Goal: Task Accomplishment & Management: Manage account settings

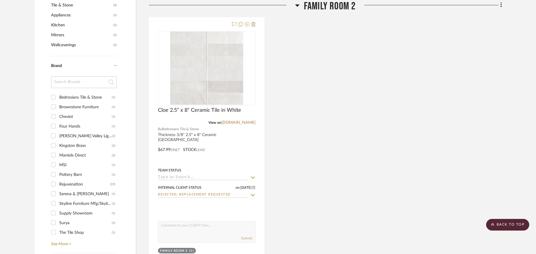
scroll to position [507, 0]
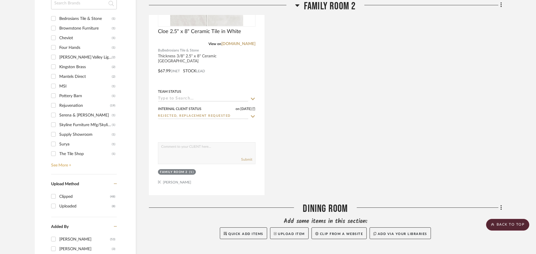
click at [67, 165] on link "See More +" at bounding box center [83, 162] width 67 height 9
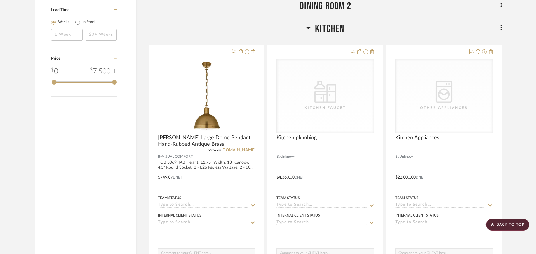
scroll to position [801, 0]
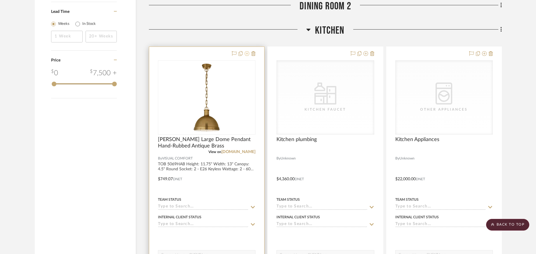
click at [246, 55] on icon at bounding box center [247, 53] width 5 height 5
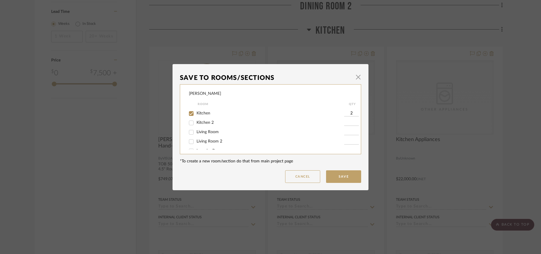
scroll to position [37, 0]
click at [203, 112] on span "Kitchen" at bounding box center [203, 112] width 14 height 4
click at [196, 112] on input "Kitchen" at bounding box center [190, 112] width 9 height 9
checkbox input "false"
click at [345, 174] on button "Save" at bounding box center [343, 176] width 35 height 13
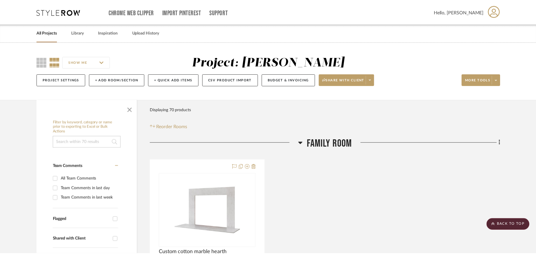
scroll to position [801, 0]
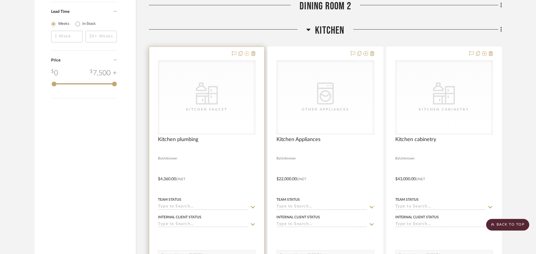
click at [247, 54] on icon at bounding box center [247, 53] width 5 height 5
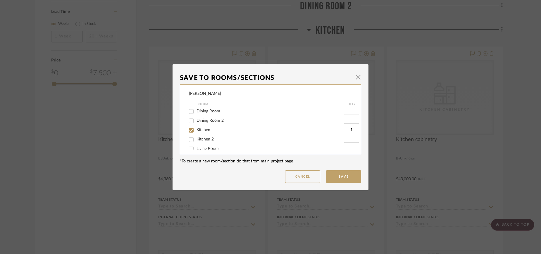
scroll to position [20, 0]
click at [355, 77] on span "button" at bounding box center [358, 77] width 12 height 12
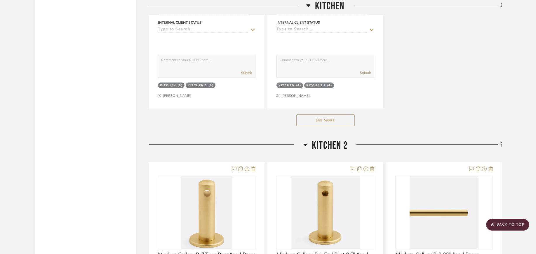
scroll to position [1515, 0]
click at [337, 119] on button "See More" at bounding box center [326, 120] width 58 height 12
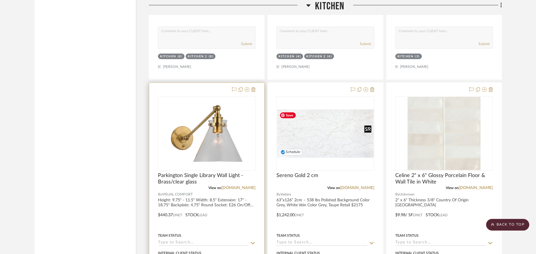
scroll to position [1541, 0]
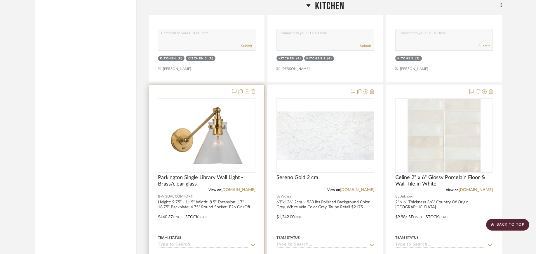
click at [248, 91] on icon at bounding box center [247, 91] width 5 height 5
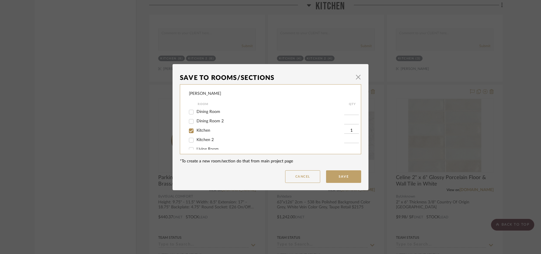
scroll to position [20, 0]
click at [205, 129] on span "Kitchen" at bounding box center [203, 129] width 14 height 4
click at [196, 129] on input "Kitchen" at bounding box center [190, 129] width 9 height 9
checkbox input "false"
click at [343, 179] on button "Save" at bounding box center [343, 176] width 35 height 13
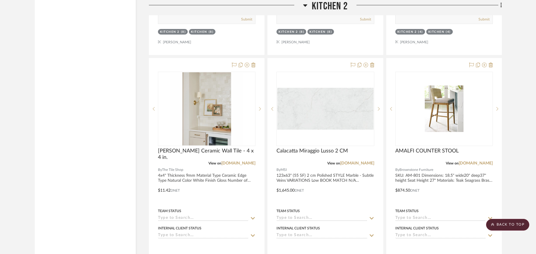
scroll to position [2395, 0]
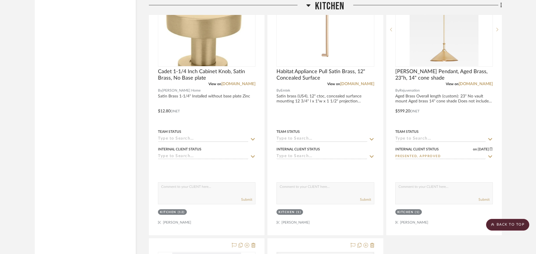
scroll to position [1128, 0]
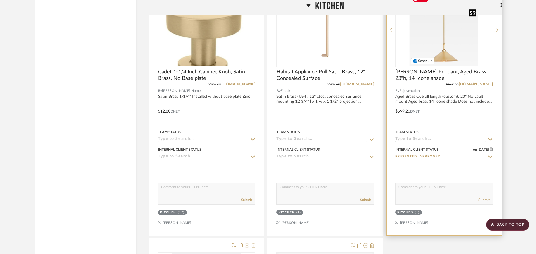
click at [461, 47] on img "0" at bounding box center [444, 29] width 69 height 73
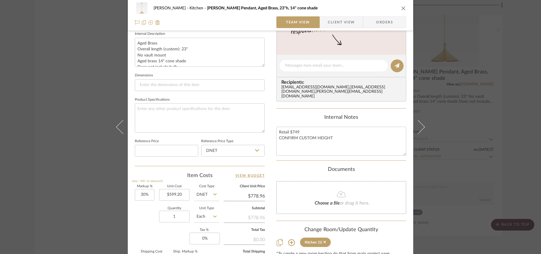
scroll to position [212, 0]
click at [185, 215] on input "1" at bounding box center [174, 217] width 30 height 12
type input "2"
click at [156, 237] on div "Markup % (Use "-X%" to discount) 30% Unit Cost $599.20 Cost Type DNET Client Un…" at bounding box center [200, 227] width 130 height 85
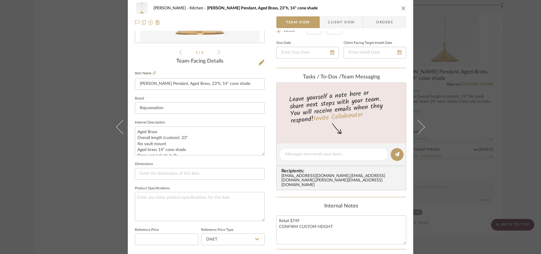
scroll to position [0, 0]
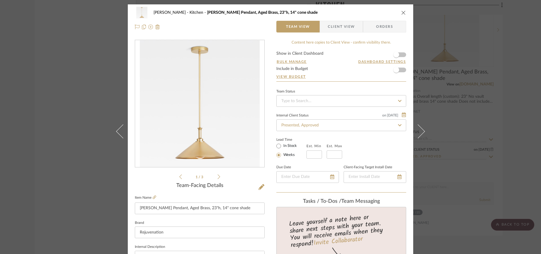
click at [402, 12] on icon "close" at bounding box center [403, 12] width 5 height 5
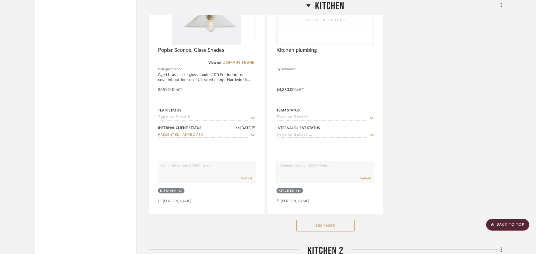
scroll to position [1415, 0]
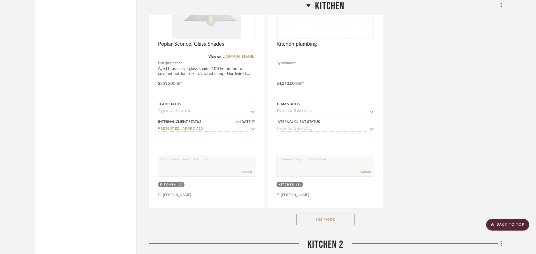
click at [328, 219] on button "See More" at bounding box center [326, 219] width 58 height 12
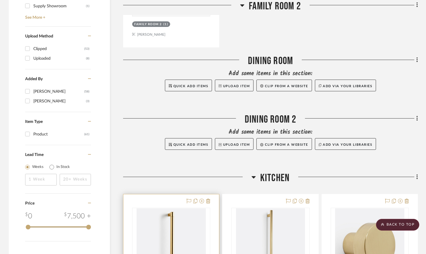
scroll to position [520, 0]
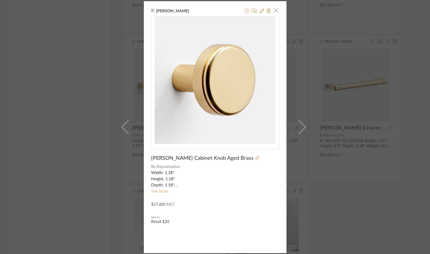
click at [274, 9] on span "button" at bounding box center [276, 11] width 12 height 12
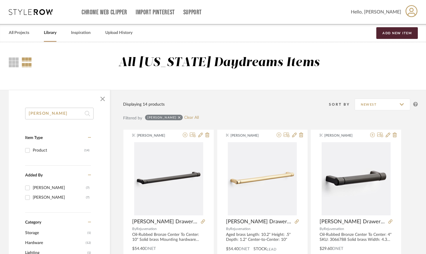
click at [53, 115] on input "[PERSON_NAME]" at bounding box center [59, 114] width 68 height 12
type input "b11"
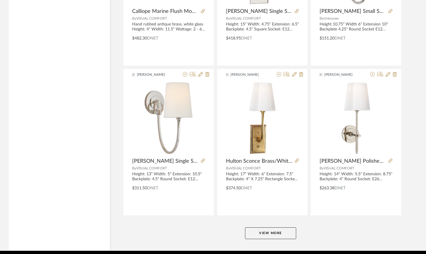
scroll to position [1707, 0]
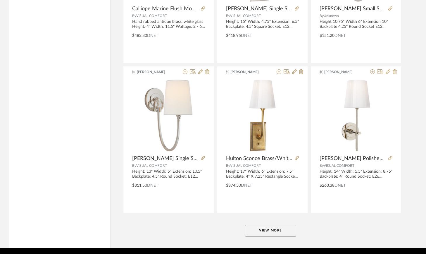
click at [274, 232] on button "View More" at bounding box center [270, 230] width 51 height 12
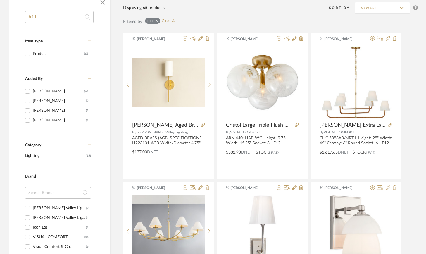
scroll to position [0, 0]
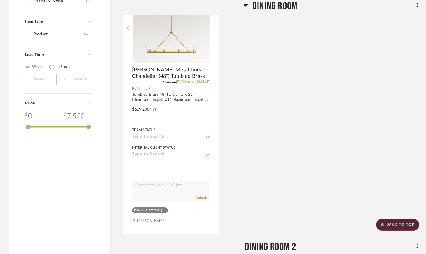
scroll to position [754, 0]
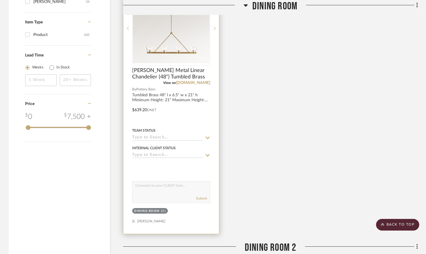
click at [151, 138] on input at bounding box center [167, 138] width 71 height 6
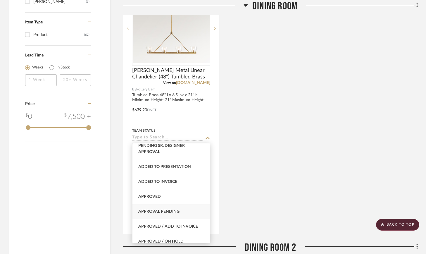
scroll to position [254, 0]
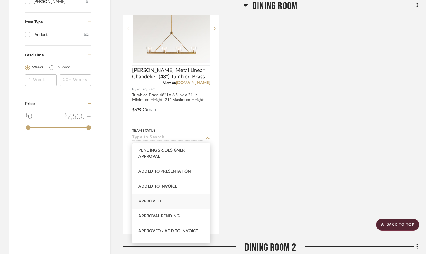
click at [158, 202] on span "Approved" at bounding box center [149, 201] width 22 height 4
type input "9/25/2025"
type input "Approved"
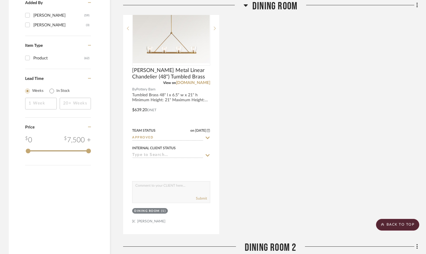
scroll to position [787, 0]
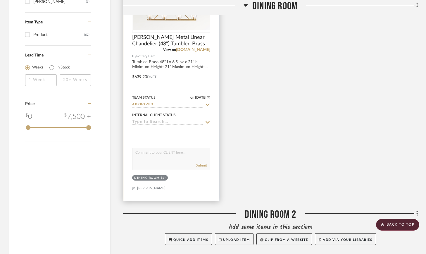
click at [146, 102] on input "Approved" at bounding box center [167, 105] width 71 height 6
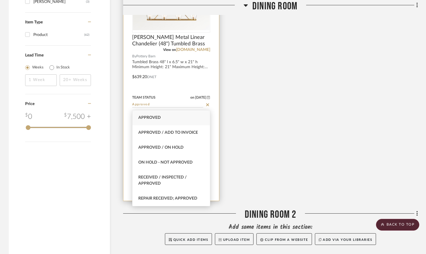
click at [207, 104] on icon at bounding box center [207, 104] width 3 height 3
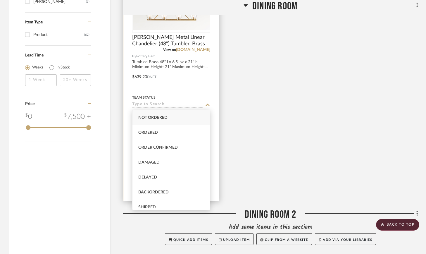
scroll to position [754, 0]
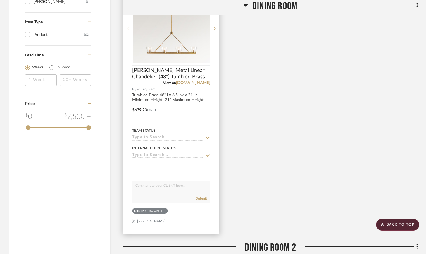
click at [164, 157] on input at bounding box center [167, 156] width 71 height 6
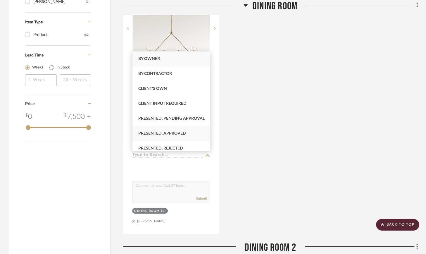
click at [162, 135] on span "Presented, Approved" at bounding box center [162, 133] width 48 height 4
type input "9/25/2025"
type input "Presented, Approved"
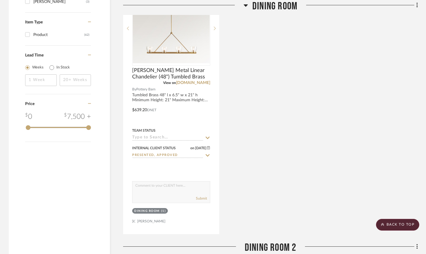
click at [275, 134] on div "Chamberlin Metal Linear Chandelier (48") Tumbled Brass View on potterybarn.com …" at bounding box center [270, 106] width 295 height 256
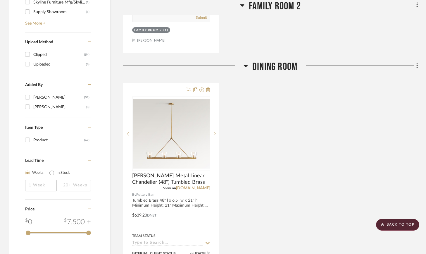
scroll to position [646, 0]
